Goal: Navigation & Orientation: Go to known website

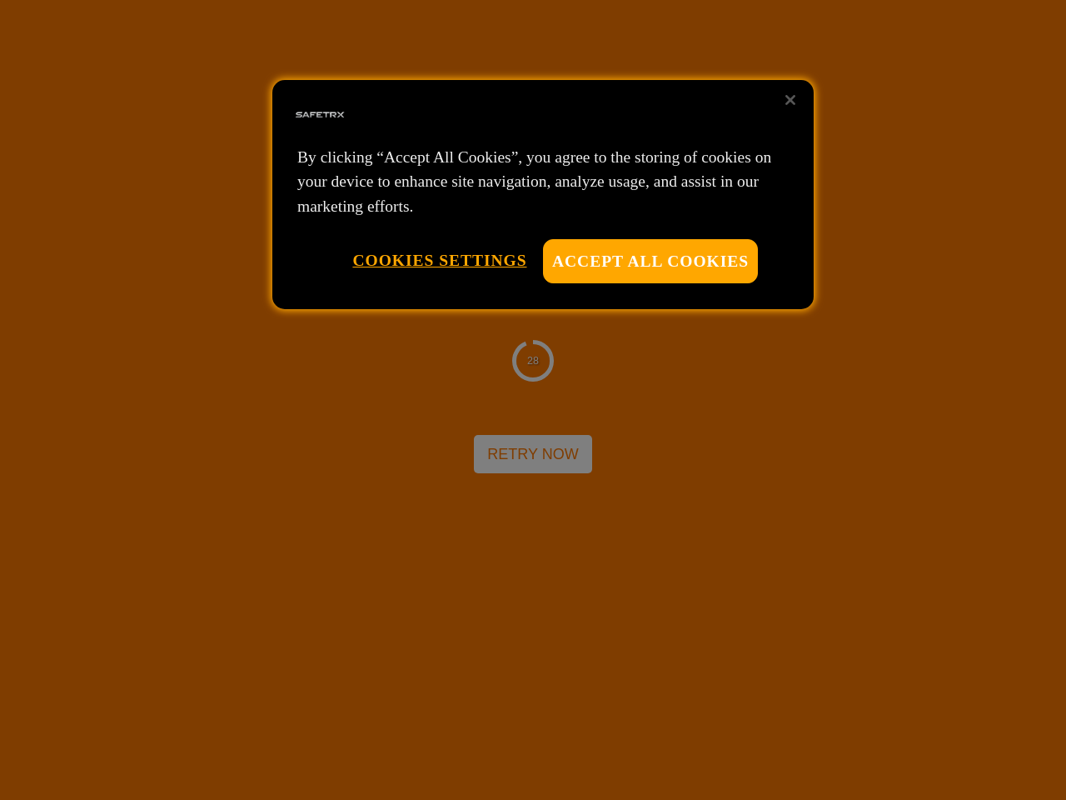
click at [533, 400] on div at bounding box center [533, 400] width 1066 height 800
click at [651, 261] on button "Accept All Cookies" at bounding box center [650, 261] width 215 height 44
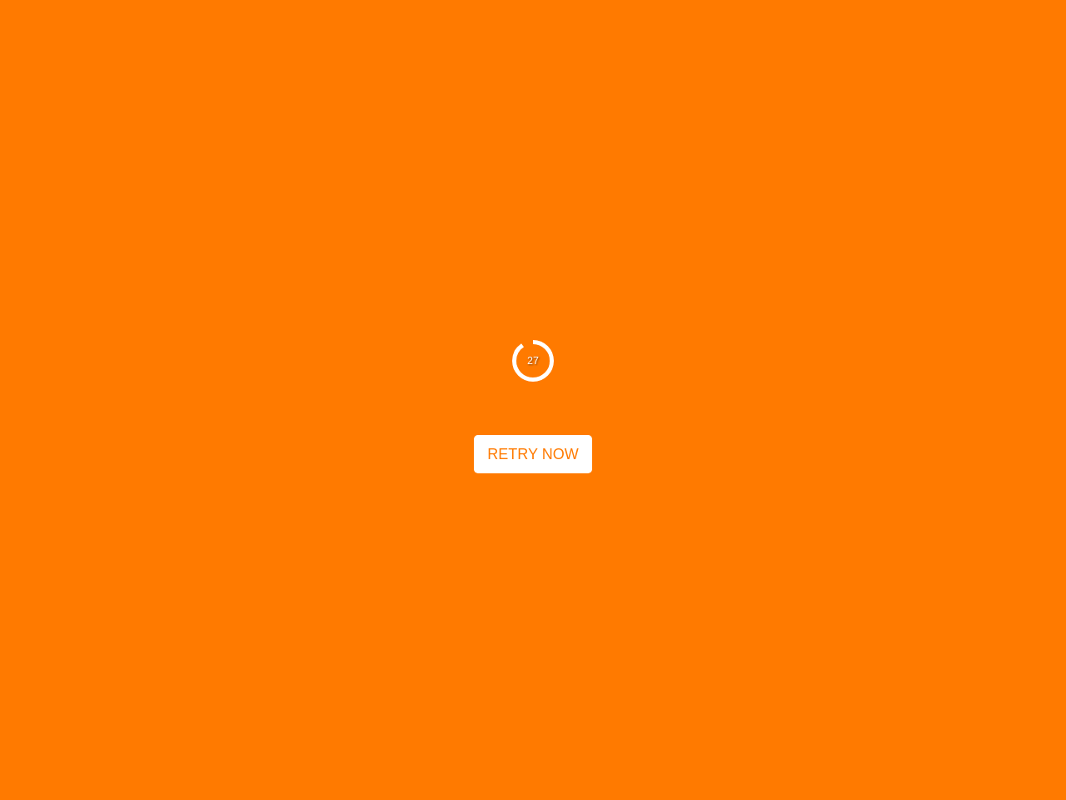
click at [439, 260] on button "Cookies Settings" at bounding box center [439, 260] width 174 height 42
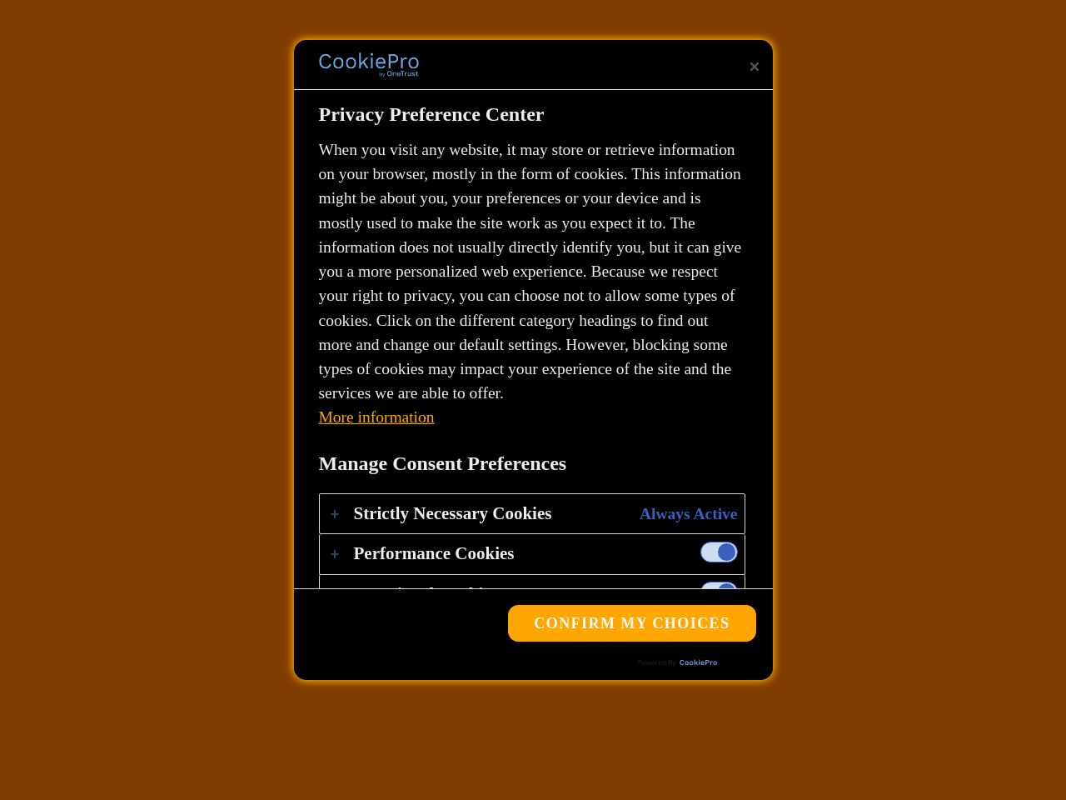
click at [791, 100] on div "27 Retry Now" at bounding box center [533, 400] width 1066 height 800
